Goal: Navigation & Orientation: Find specific page/section

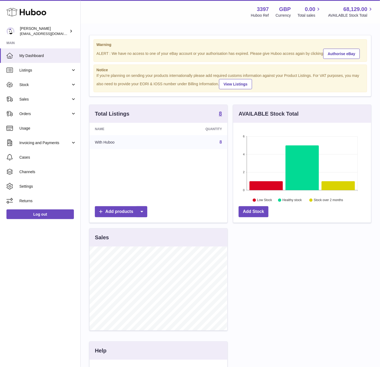
scroll to position [84, 137]
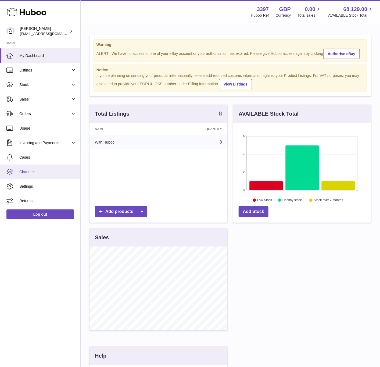
click at [41, 174] on span "Channels" at bounding box center [47, 172] width 57 height 5
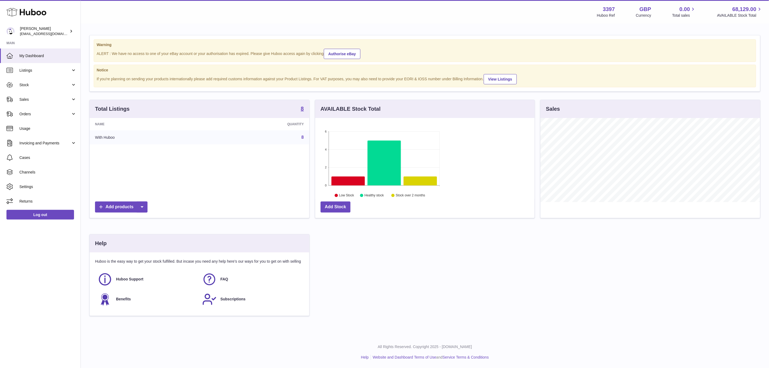
scroll to position [84, 219]
